Goal: Contribute content

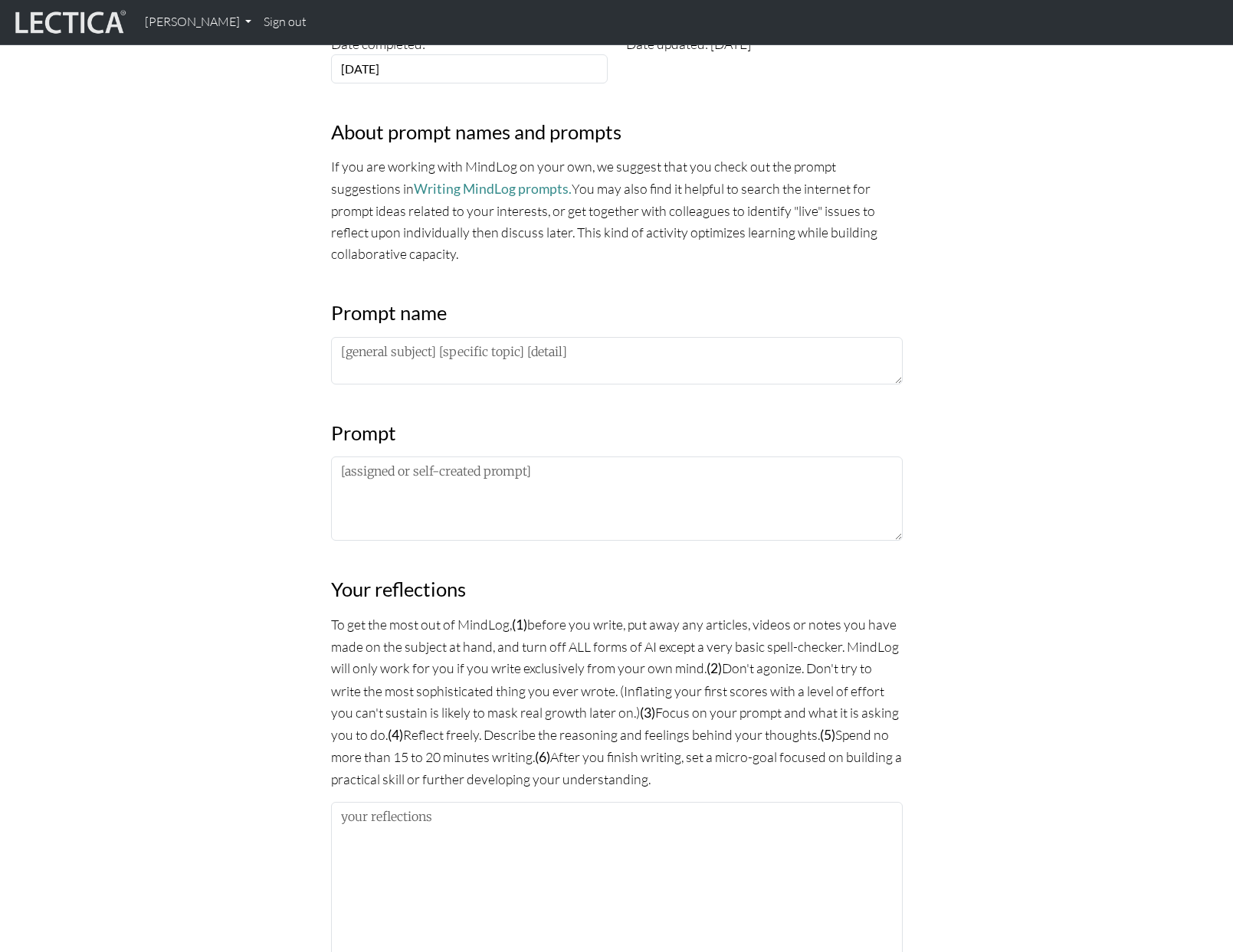
scroll to position [477, 0]
click at [447, 520] on textarea at bounding box center [617, 497] width 571 height 84
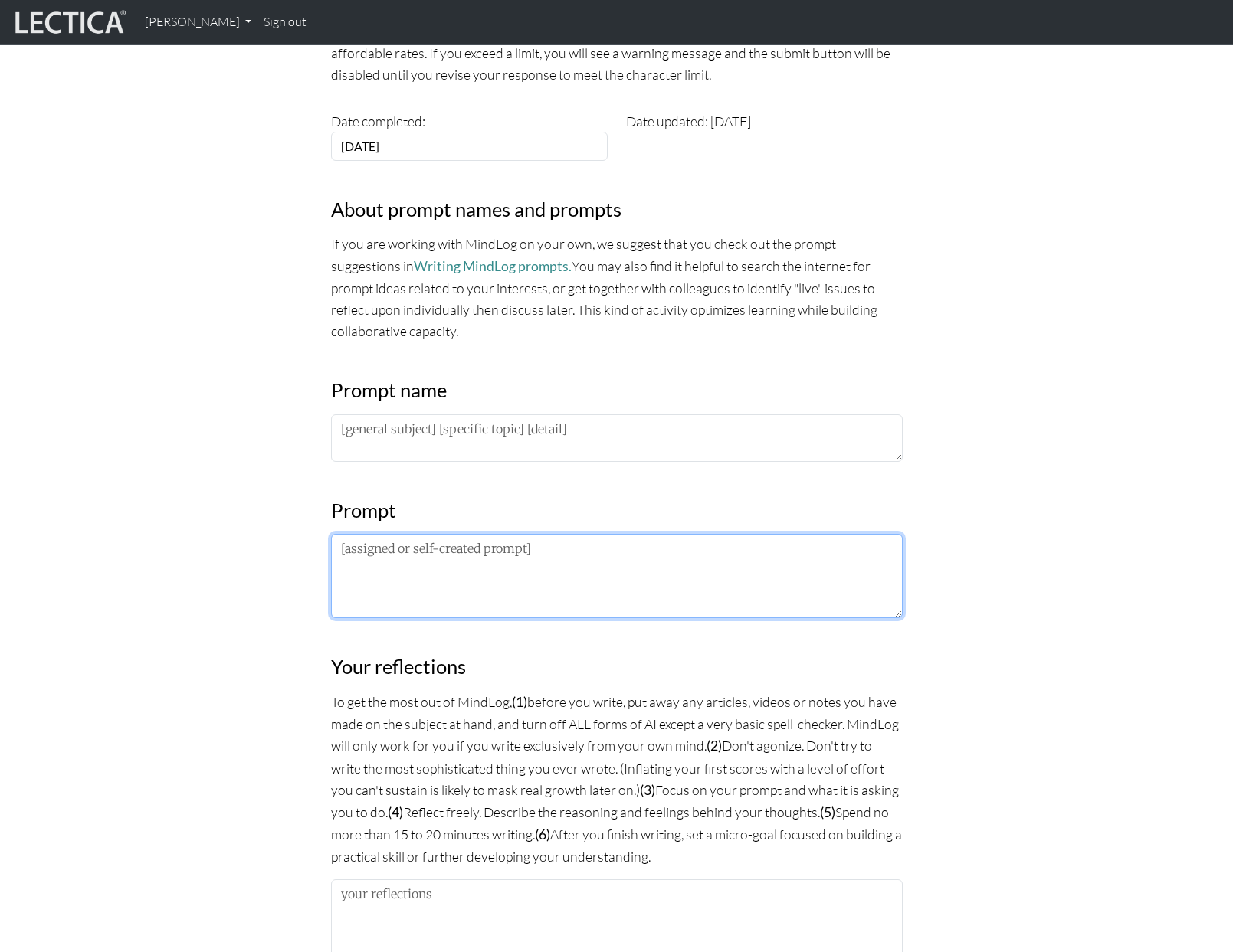
scroll to position [372, 0]
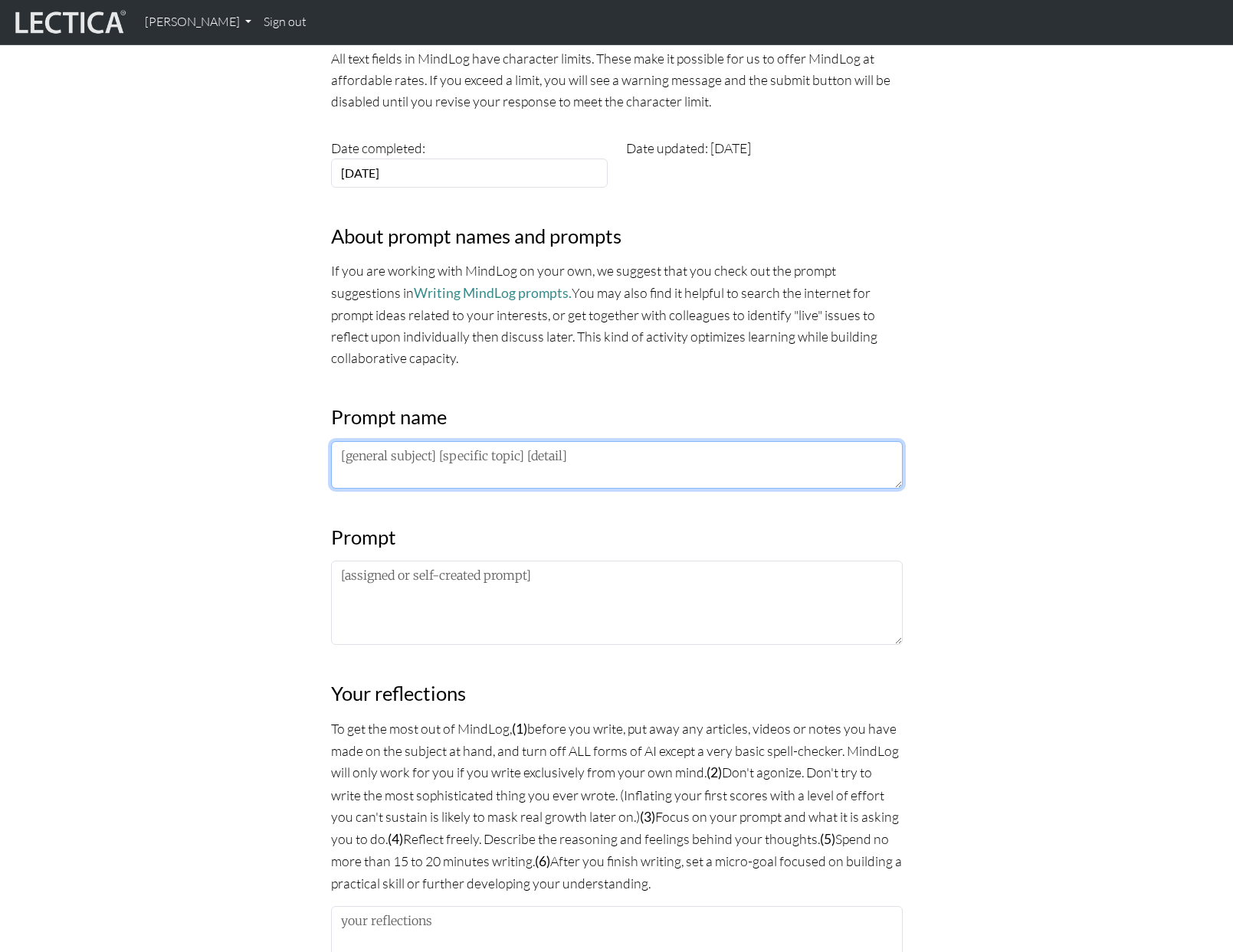
click at [426, 468] on textarea at bounding box center [617, 465] width 571 height 48
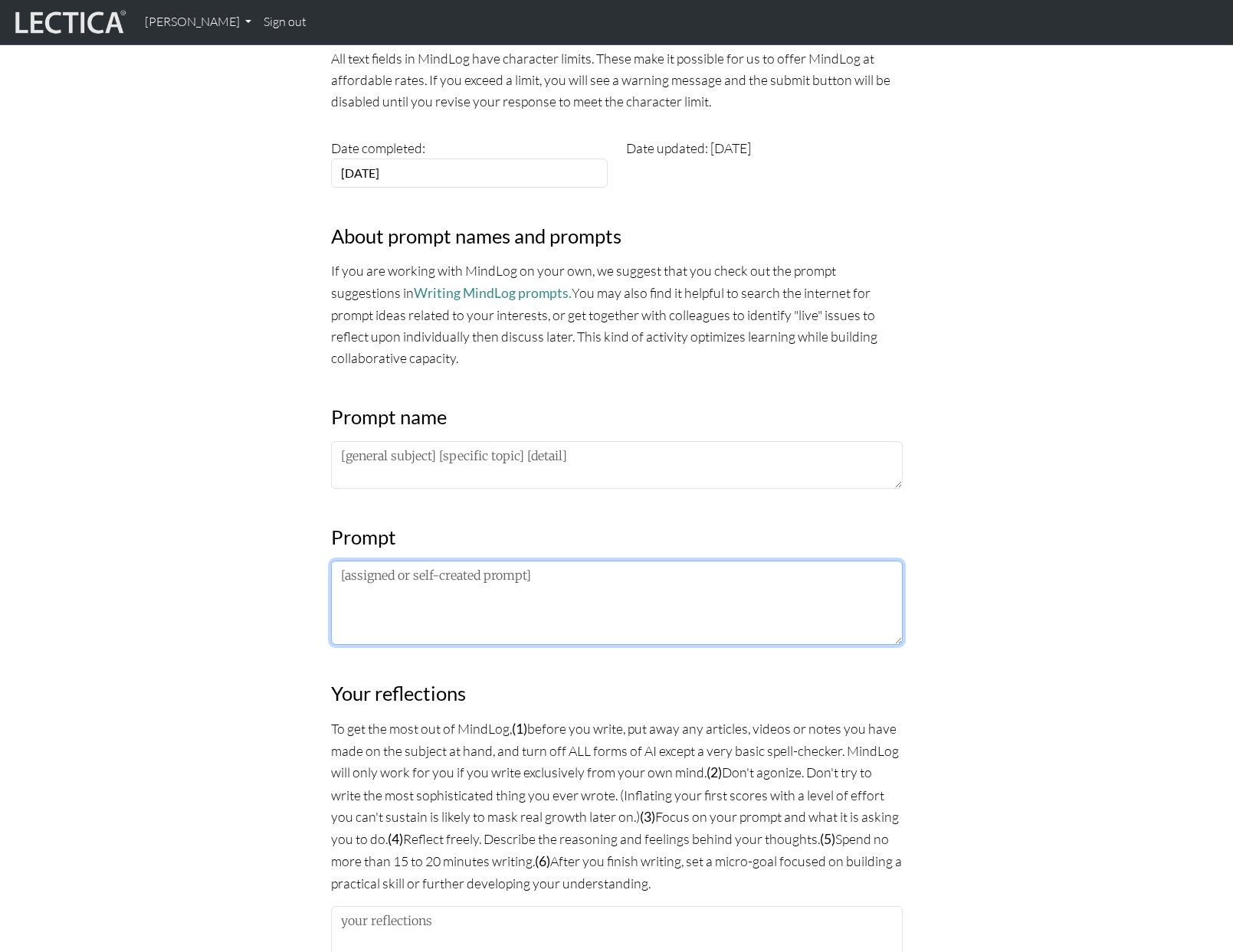
click at [399, 581] on textarea at bounding box center [617, 603] width 571 height 84
paste textarea "What I am noticing about the lectures/frameworks/practices is… Introspective: W…"
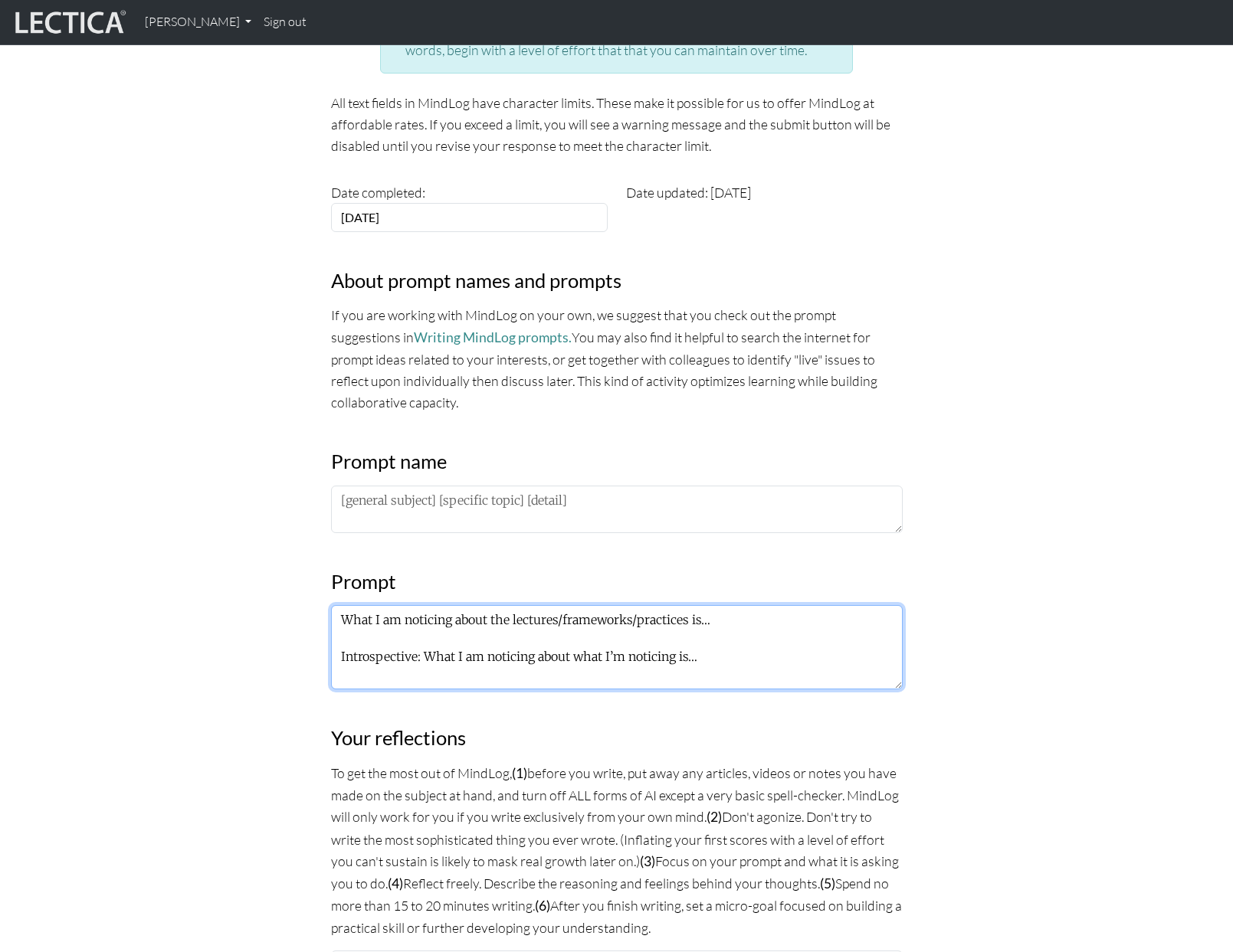
scroll to position [327, 0]
type textarea "What I am noticing about the lectures/frameworks/practices is… Introspective: W…"
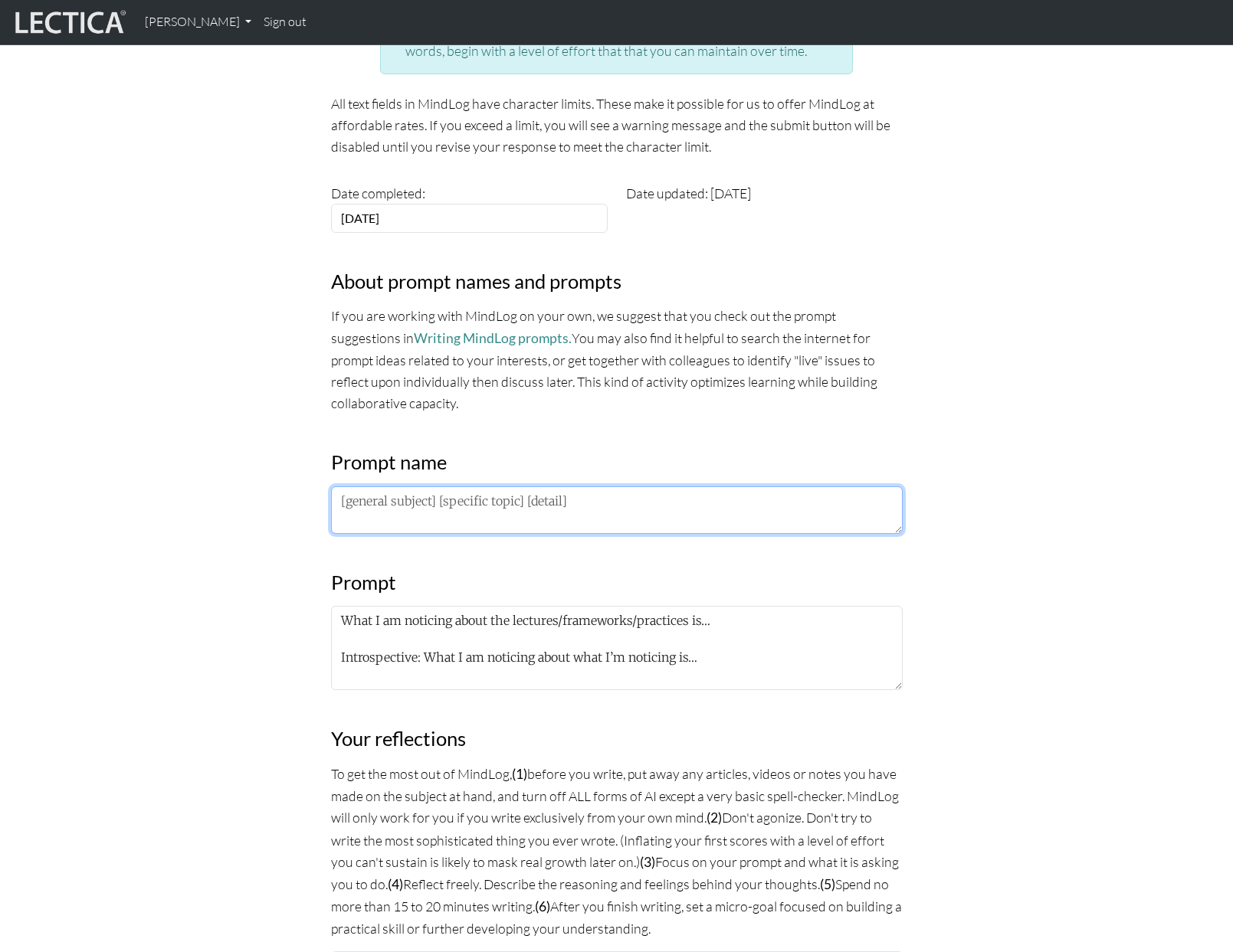
click at [421, 497] on textarea at bounding box center [617, 510] width 571 height 48
paste textarea "PM LDP 2025"
type textarea "PM LDP 2025"
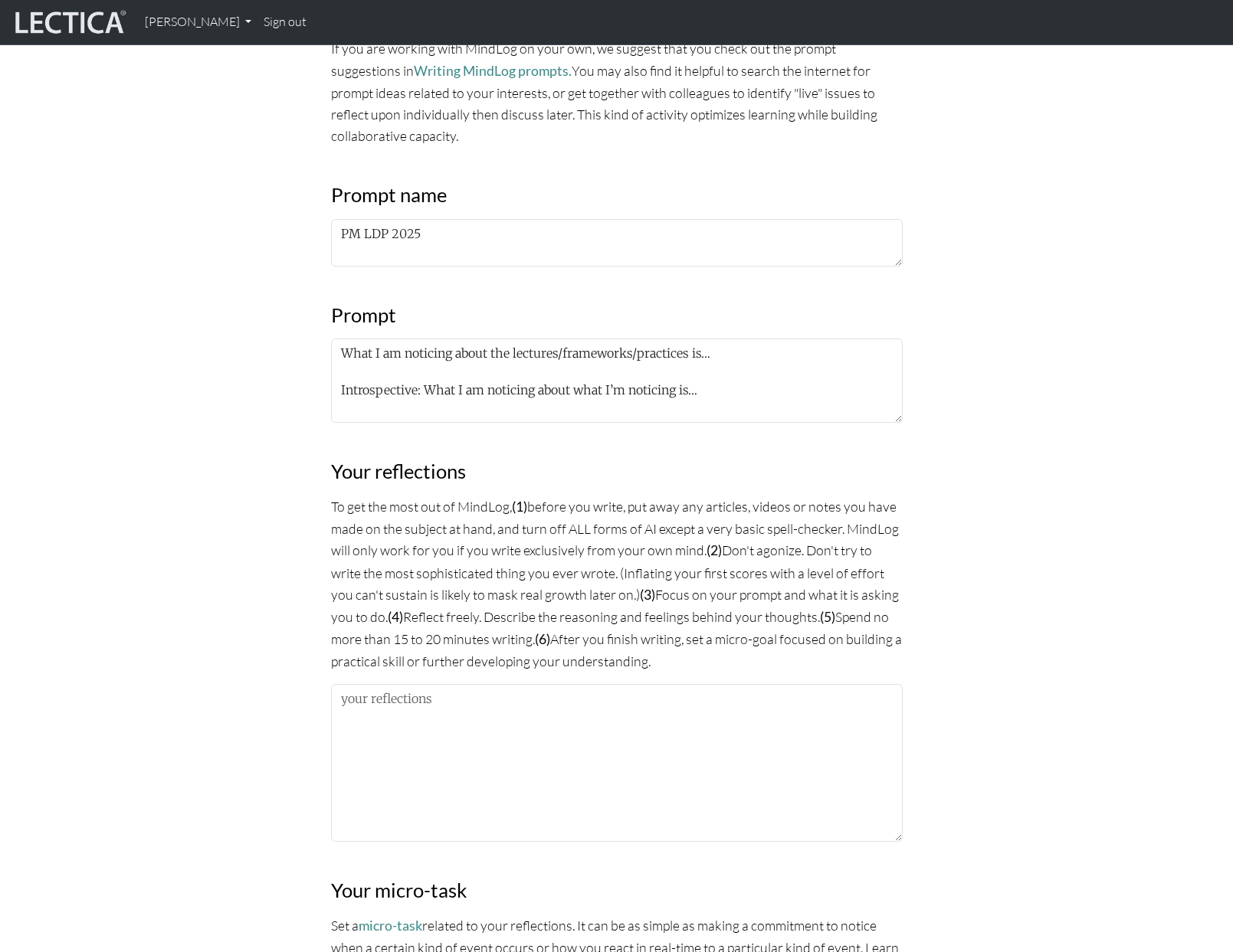
scroll to position [602, 0]
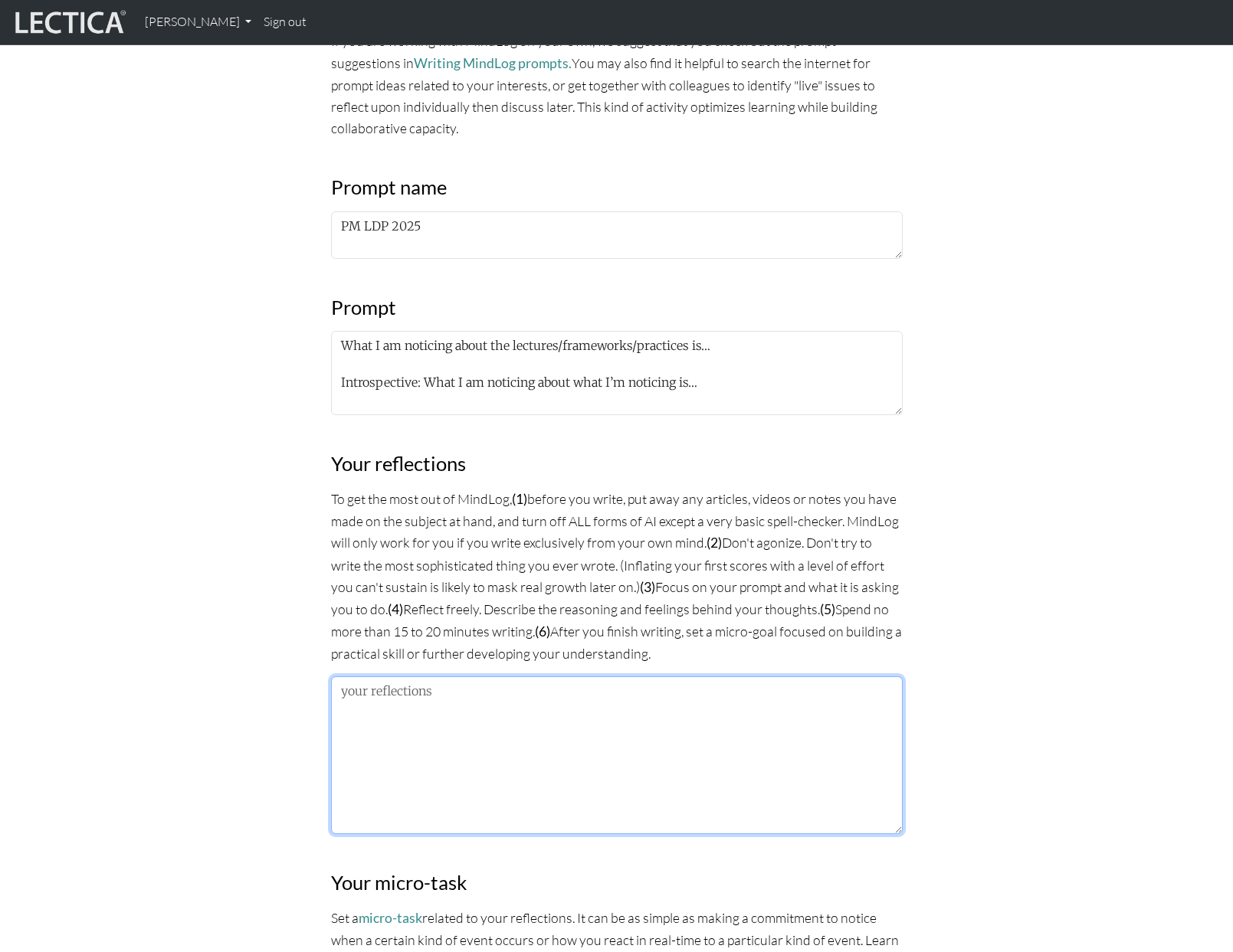
click at [394, 747] on textarea at bounding box center [617, 755] width 571 height 158
click at [413, 729] on textarea at bounding box center [617, 755] width 571 height 158
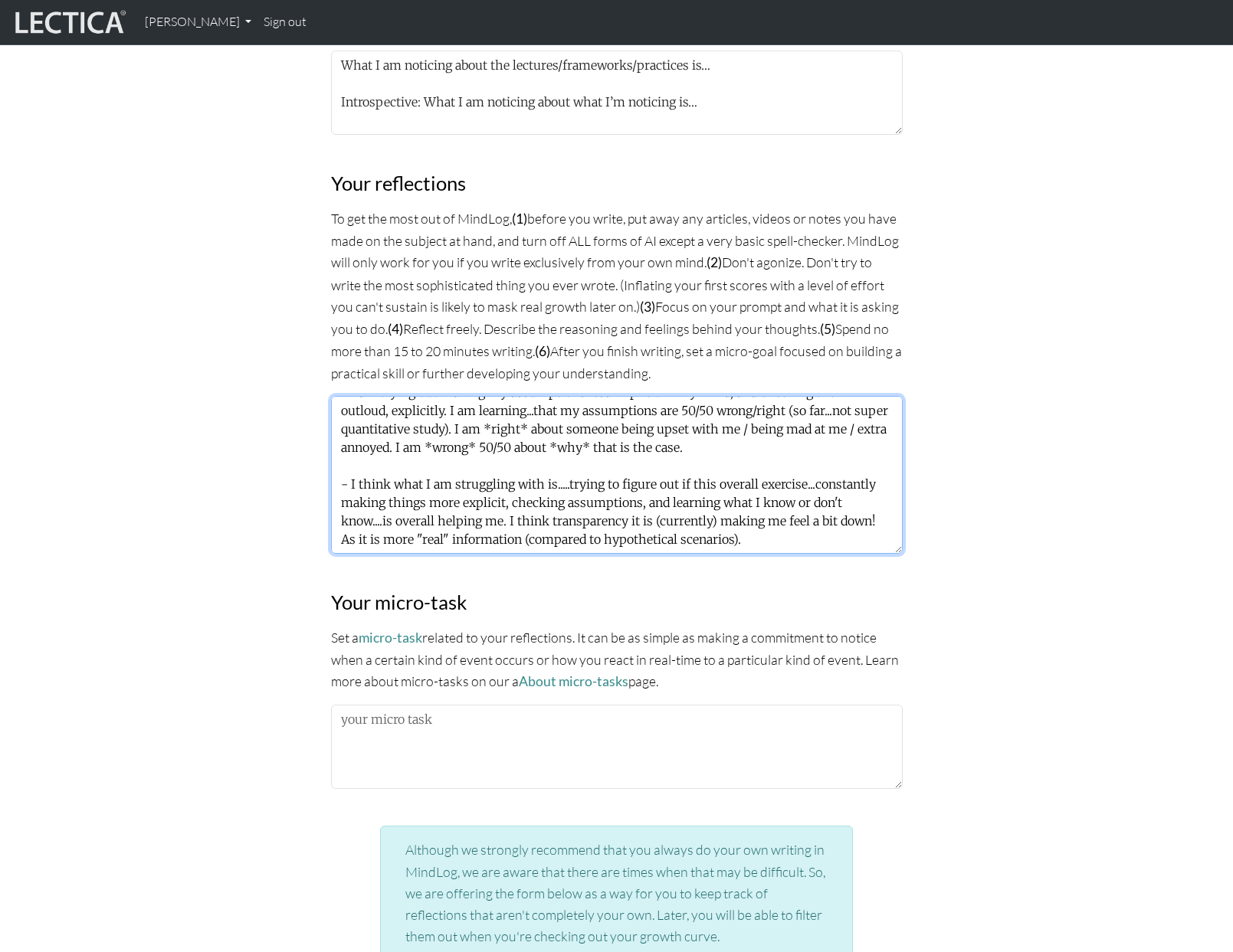
scroll to position [886, 0]
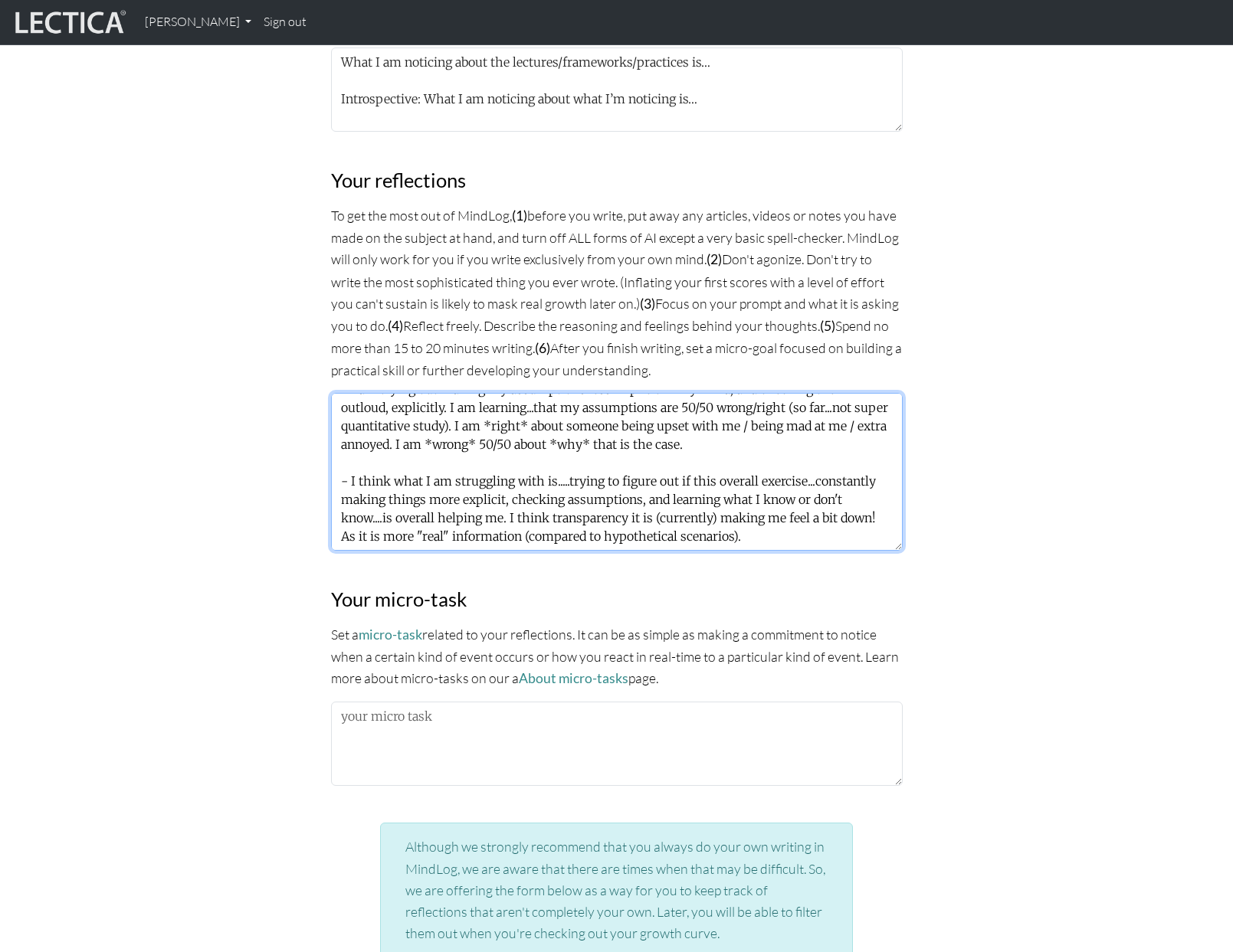
type textarea "- I'm actually noticing when *others* are very good at making the implicit, exp…"
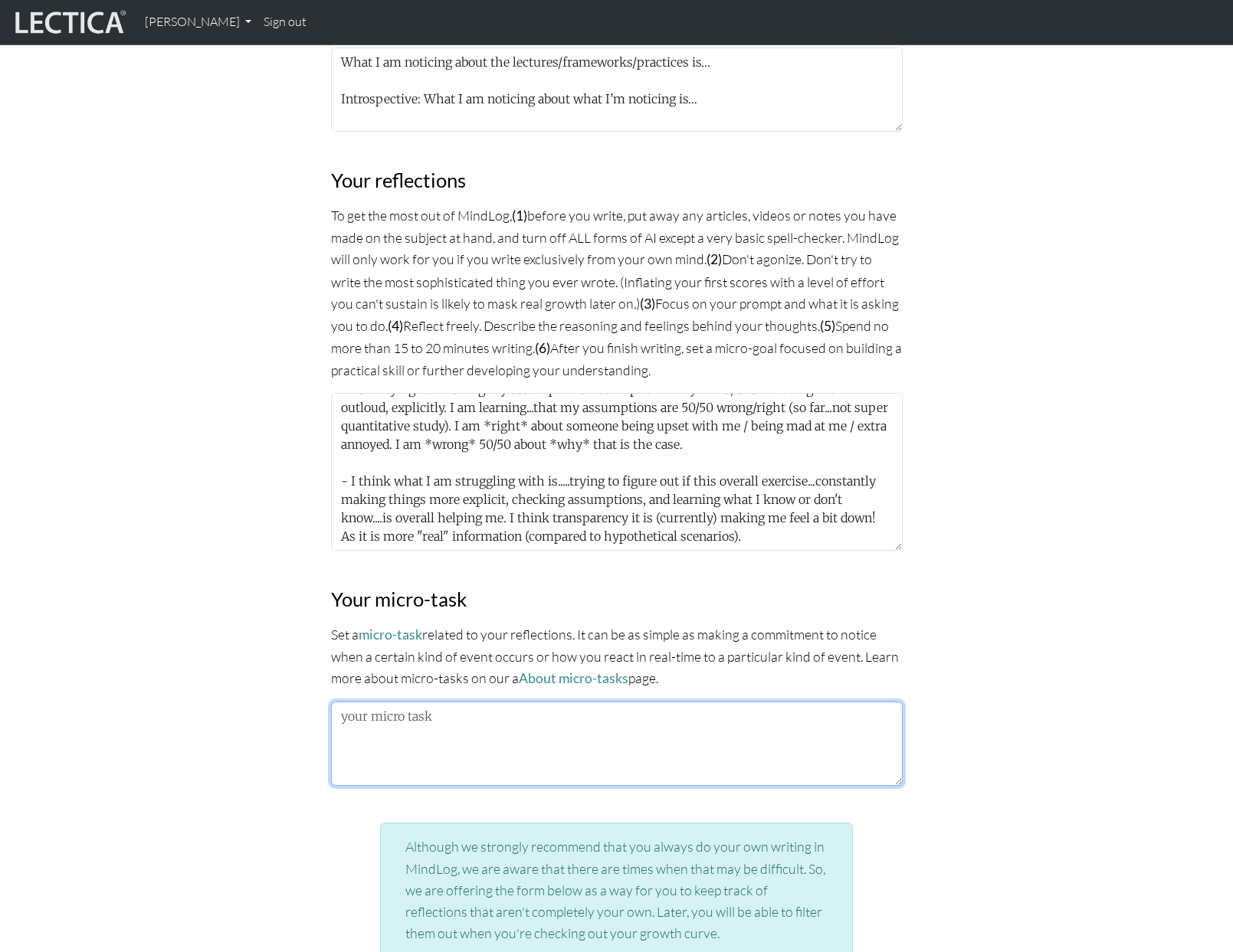
click at [361, 743] on textarea at bounding box center [617, 744] width 571 height 84
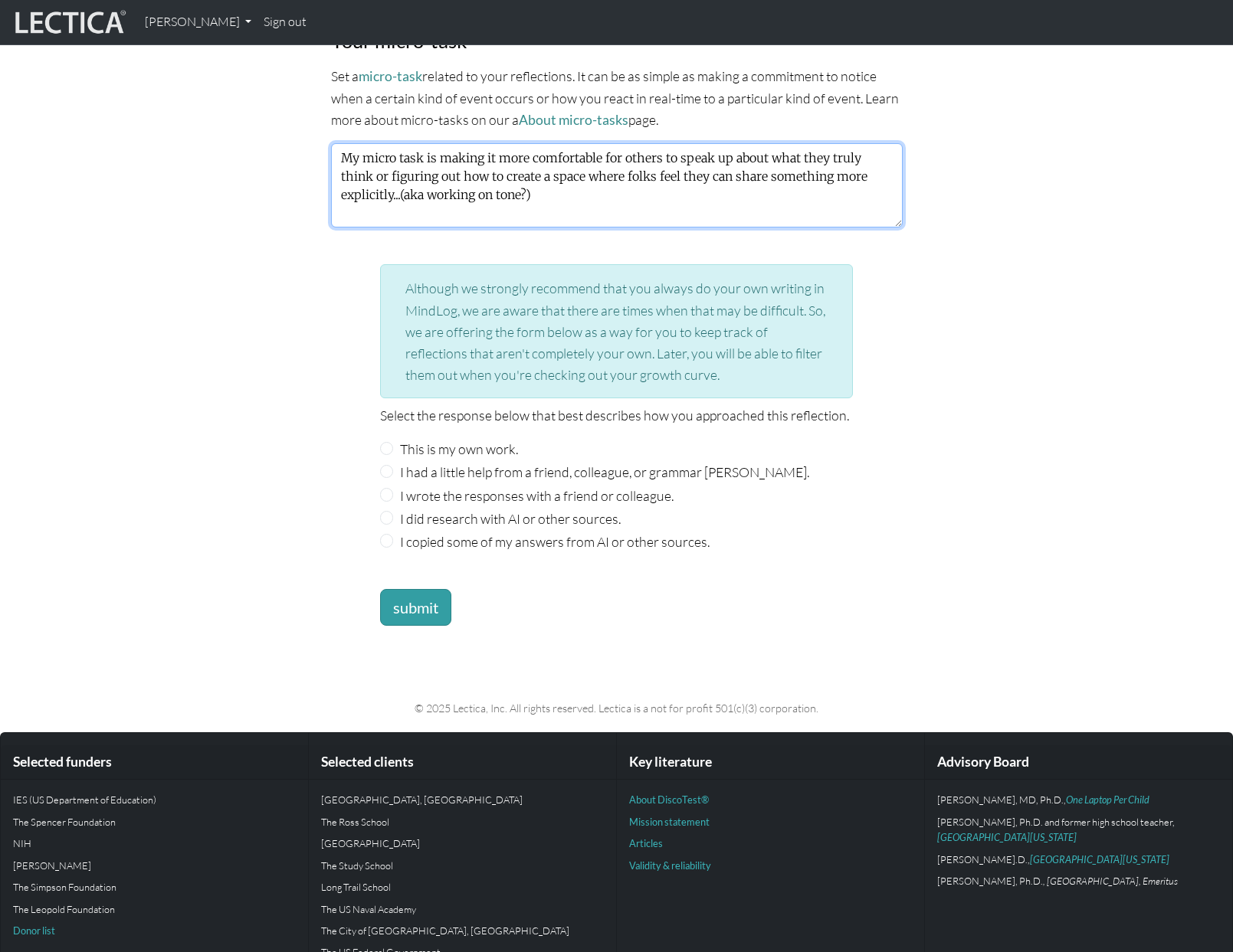
scroll to position [1448, 0]
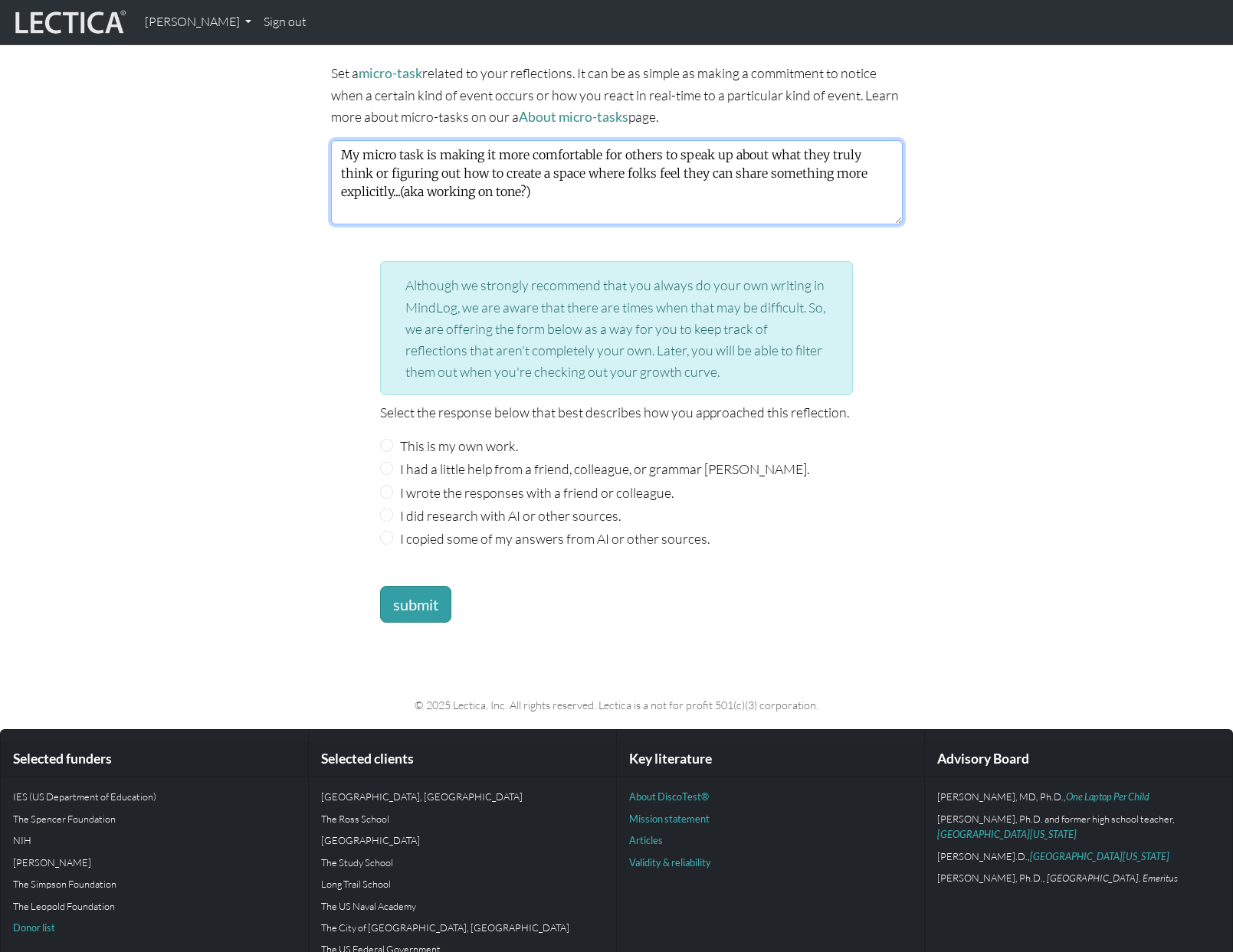
type textarea "My micro task is making it more comfortable for others to speak up about what t…"
click at [387, 440] on input "This is my own work." at bounding box center [386, 445] width 14 height 14
radio input "true"
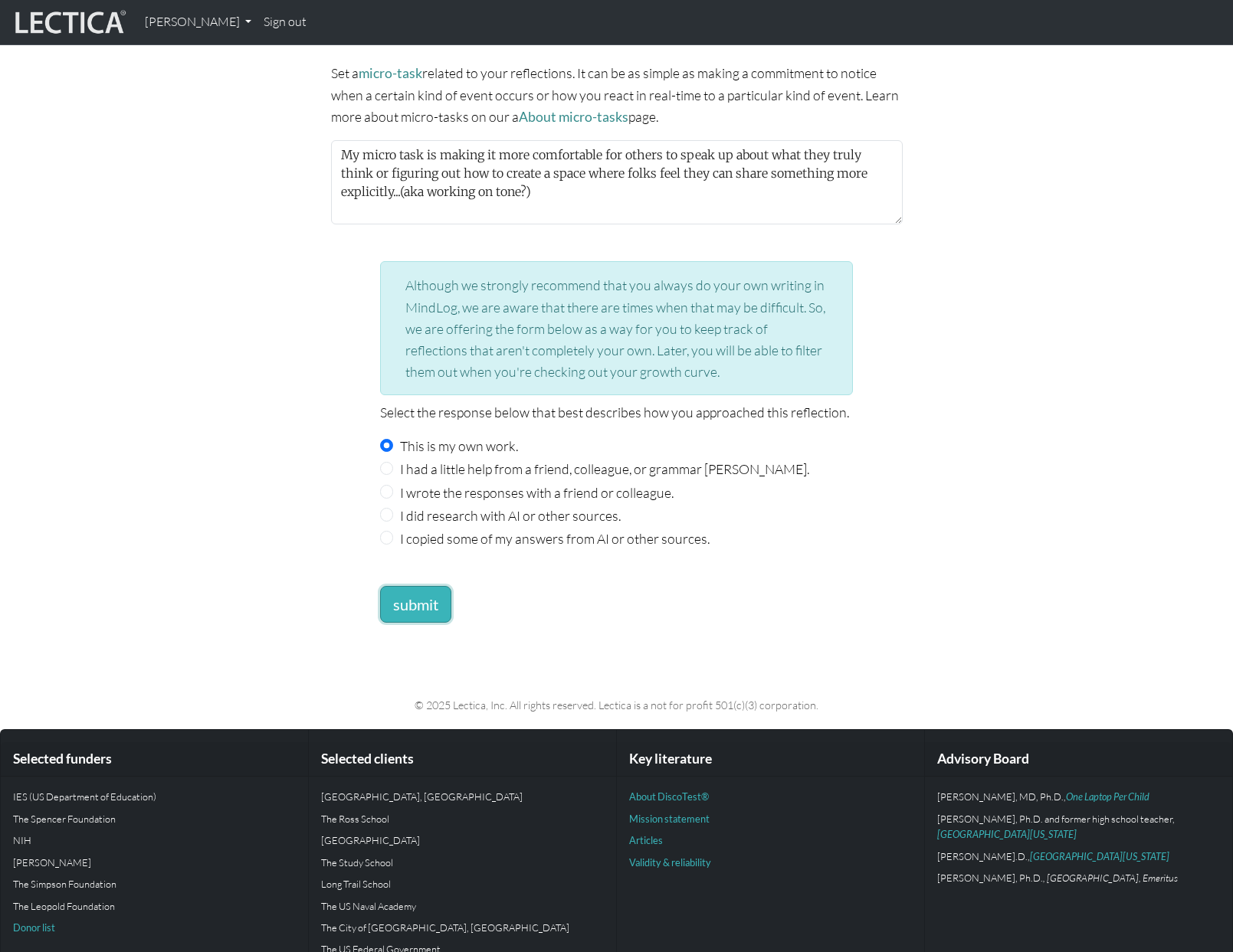
click at [418, 605] on button "submit" at bounding box center [415, 604] width 71 height 36
